Goal: Transaction & Acquisition: Obtain resource

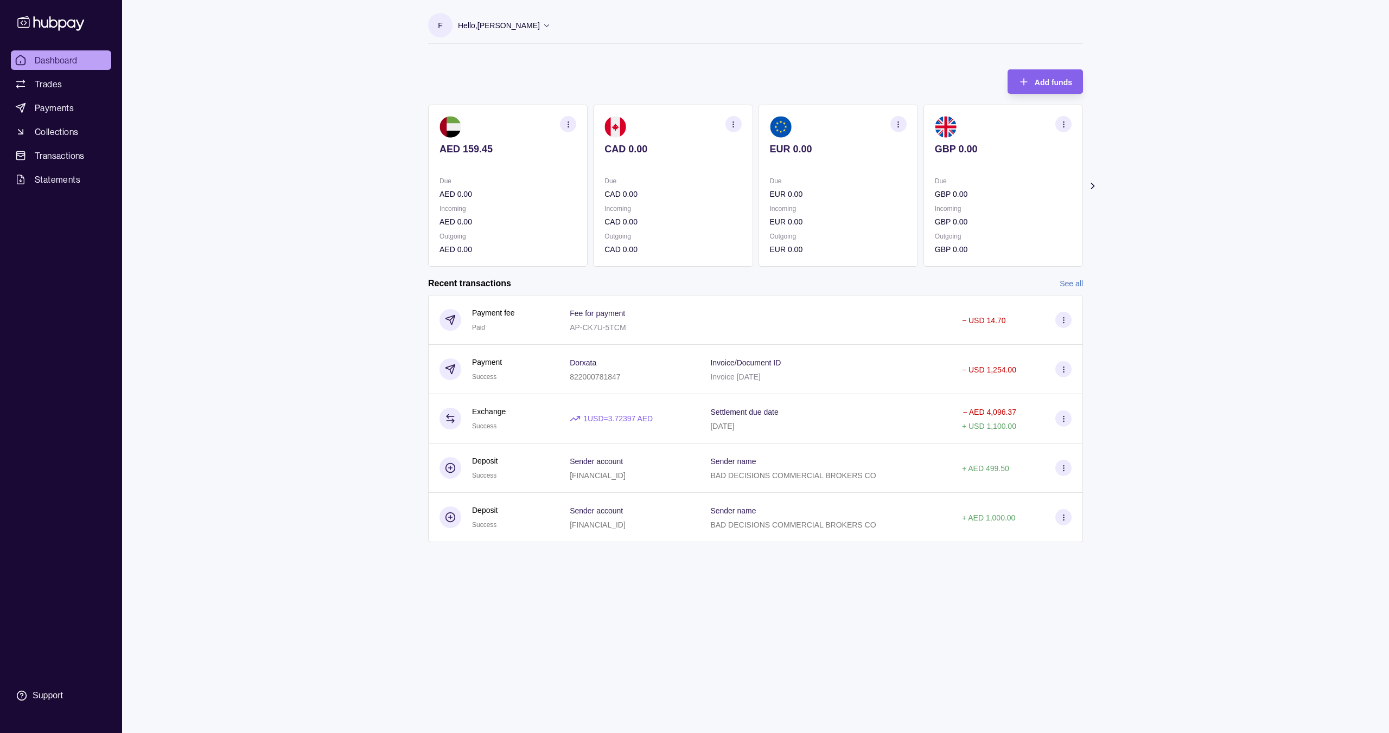
click at [68, 169] on ul "Dashboard Trades Payments Collections Transactions Statements" at bounding box center [61, 119] width 100 height 139
click at [73, 180] on span "Statements" at bounding box center [58, 179] width 46 height 13
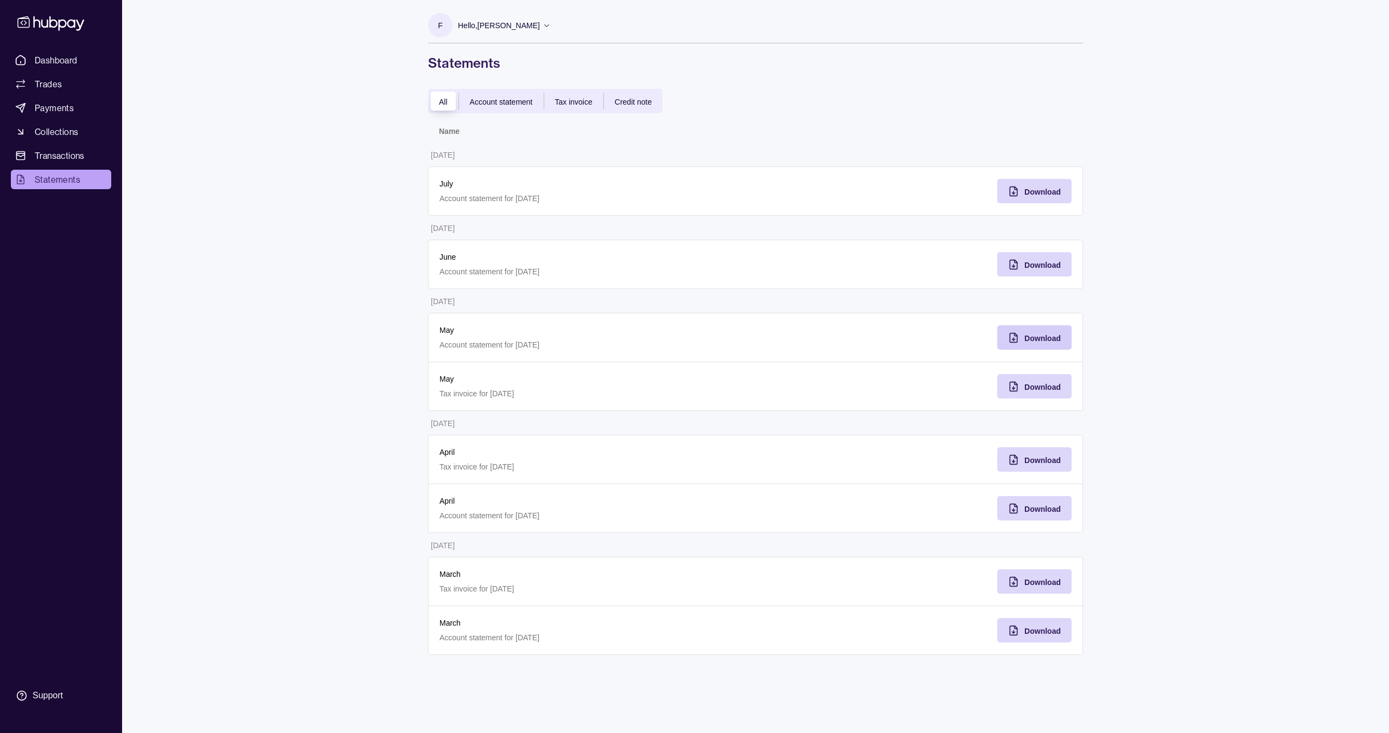
click at [1011, 341] on icon "button" at bounding box center [1013, 338] width 11 height 11
click at [1033, 272] on div "Download" at bounding box center [1026, 264] width 69 height 24
click at [1038, 197] on div "Download" at bounding box center [1042, 191] width 36 height 13
